Goal: Task Accomplishment & Management: Use online tool/utility

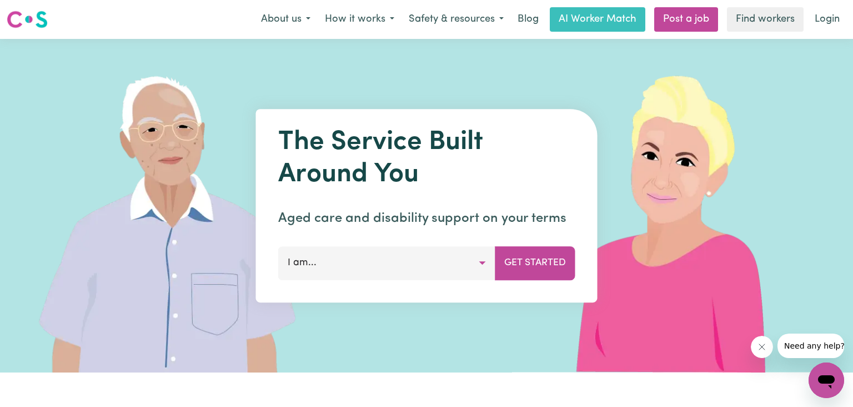
click at [438, 266] on button "I am..." at bounding box center [386, 262] width 217 height 33
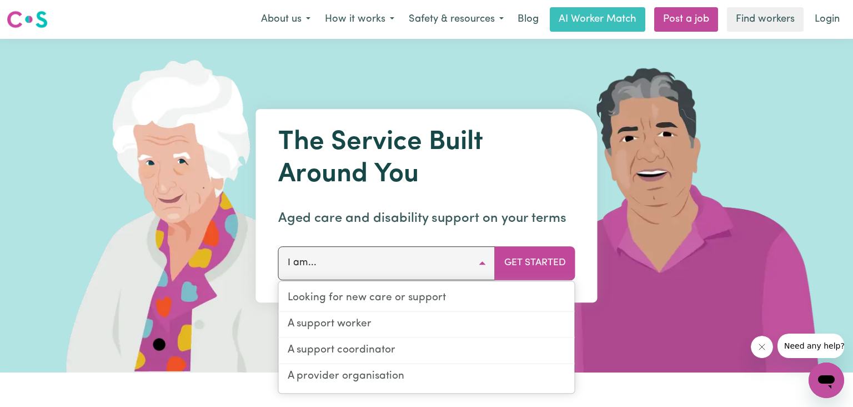
click at [419, 141] on h1 "The Service Built Around You" at bounding box center [426, 159] width 297 height 64
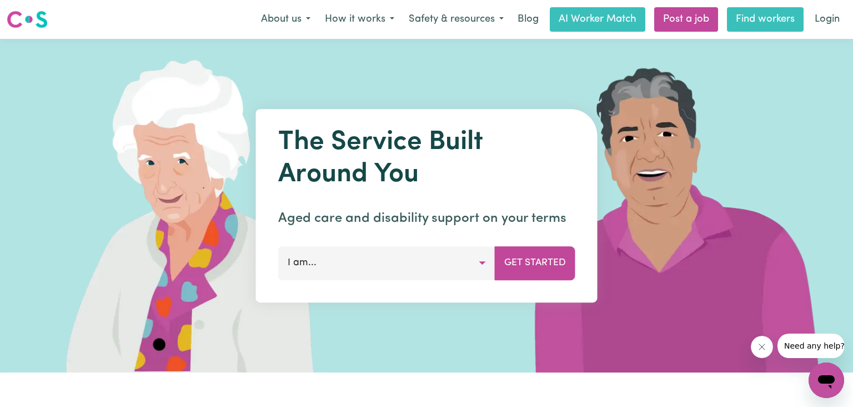
click at [755, 17] on link "Find workers" at bounding box center [765, 19] width 77 height 24
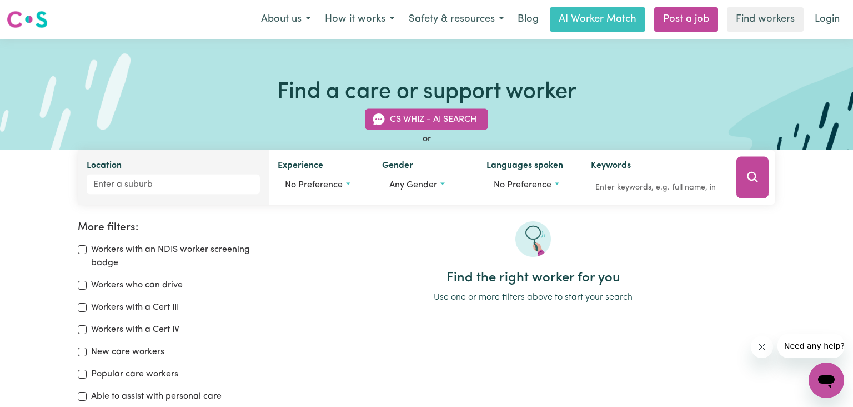
click at [93, 159] on label "Location" at bounding box center [104, 167] width 35 height 16
click at [93, 174] on input "Location" at bounding box center [173, 184] width 173 height 20
type input "[GEOGRAPHIC_DATA]"
type input "[GEOGRAPHIC_DATA], [GEOGRAPHIC_DATA], 4121"
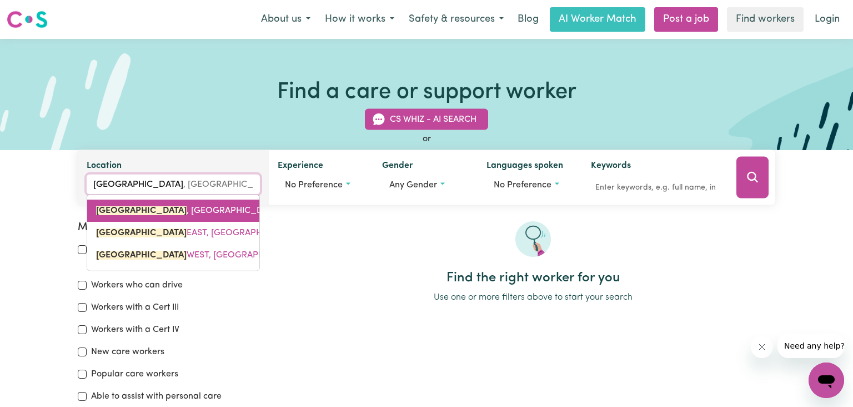
click at [173, 211] on span "[GEOGRAPHIC_DATA] , [GEOGRAPHIC_DATA], 4121" at bounding box center [198, 210] width 204 height 9
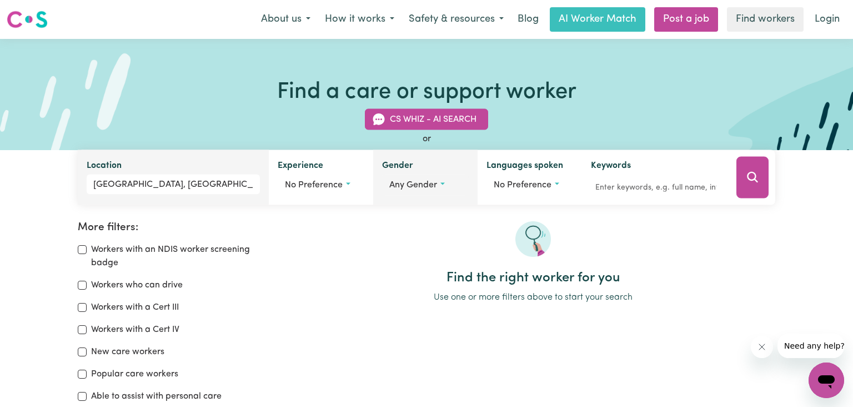
click at [441, 185] on button "Any gender" at bounding box center [425, 184] width 87 height 21
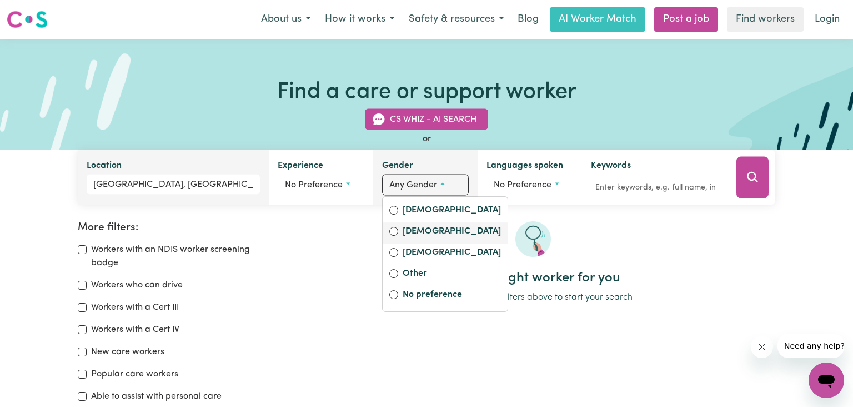
click at [417, 230] on label "[DEMOGRAPHIC_DATA]" at bounding box center [452, 232] width 98 height 16
click at [398, 230] on input "[DEMOGRAPHIC_DATA]" at bounding box center [393, 231] width 9 height 9
radio input "true"
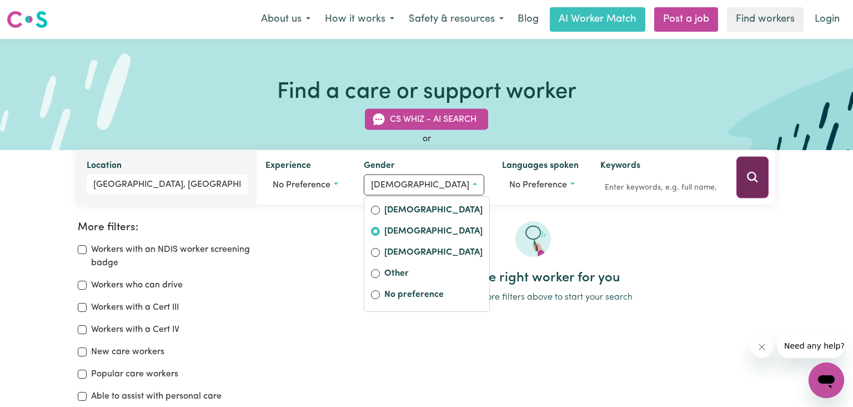
click at [748, 181] on icon "Search" at bounding box center [752, 177] width 13 height 13
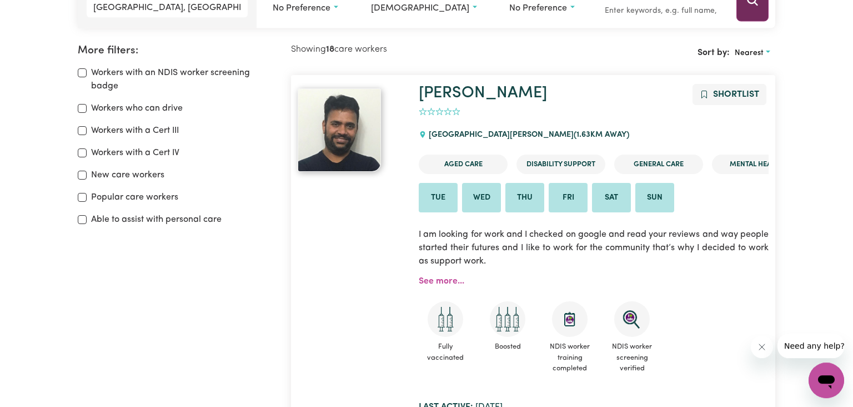
scroll to position [186, 0]
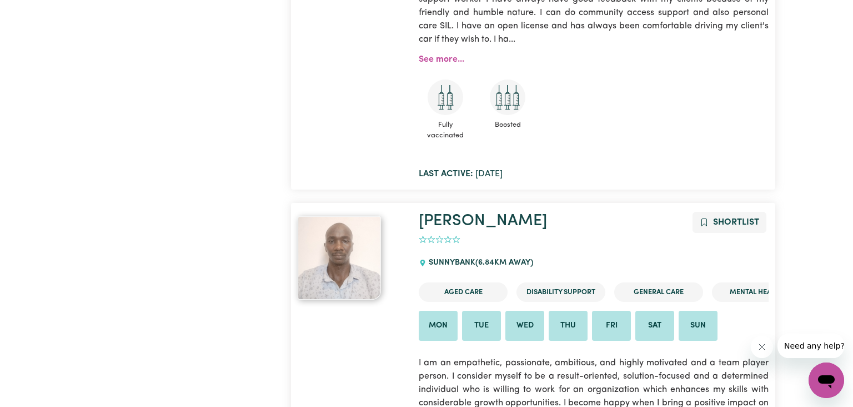
scroll to position [4956, 0]
